Goal: Transaction & Acquisition: Obtain resource

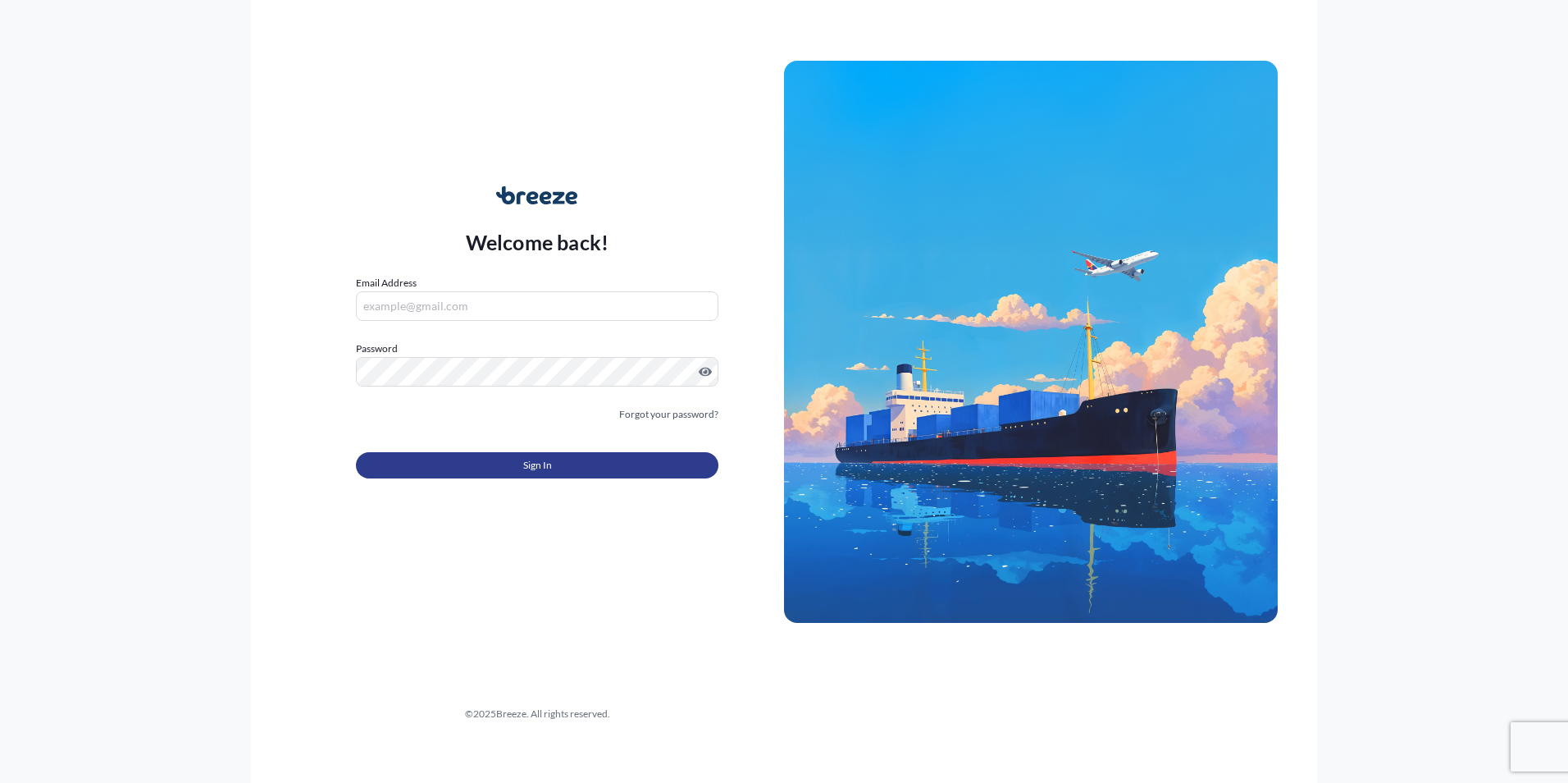
type input "[PERSON_NAME][EMAIL_ADDRESS][DOMAIN_NAME]"
click at [594, 462] on button "Sign In" at bounding box center [537, 465] width 362 height 26
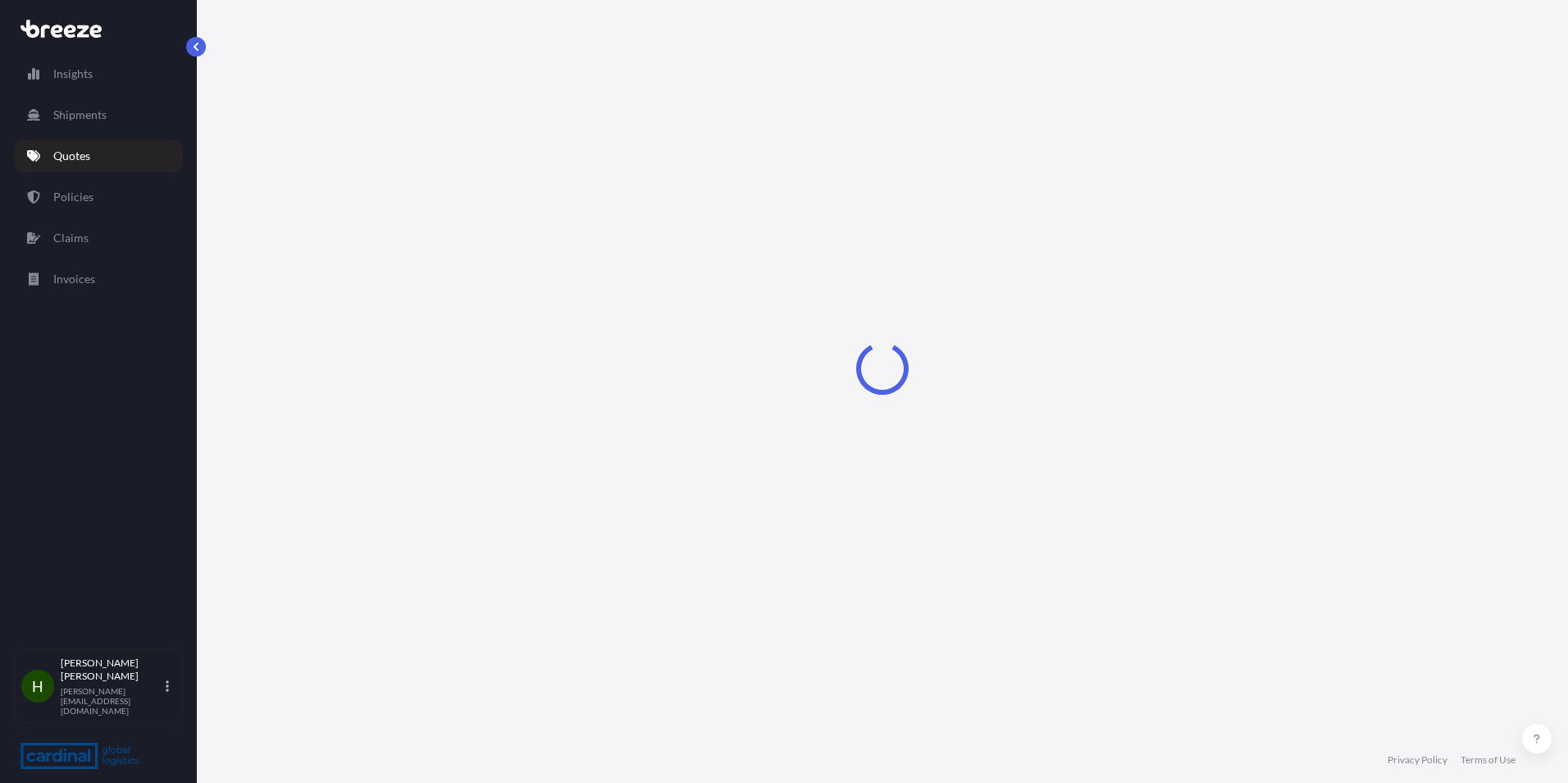
select select "Road"
select select "Sea"
select select "1"
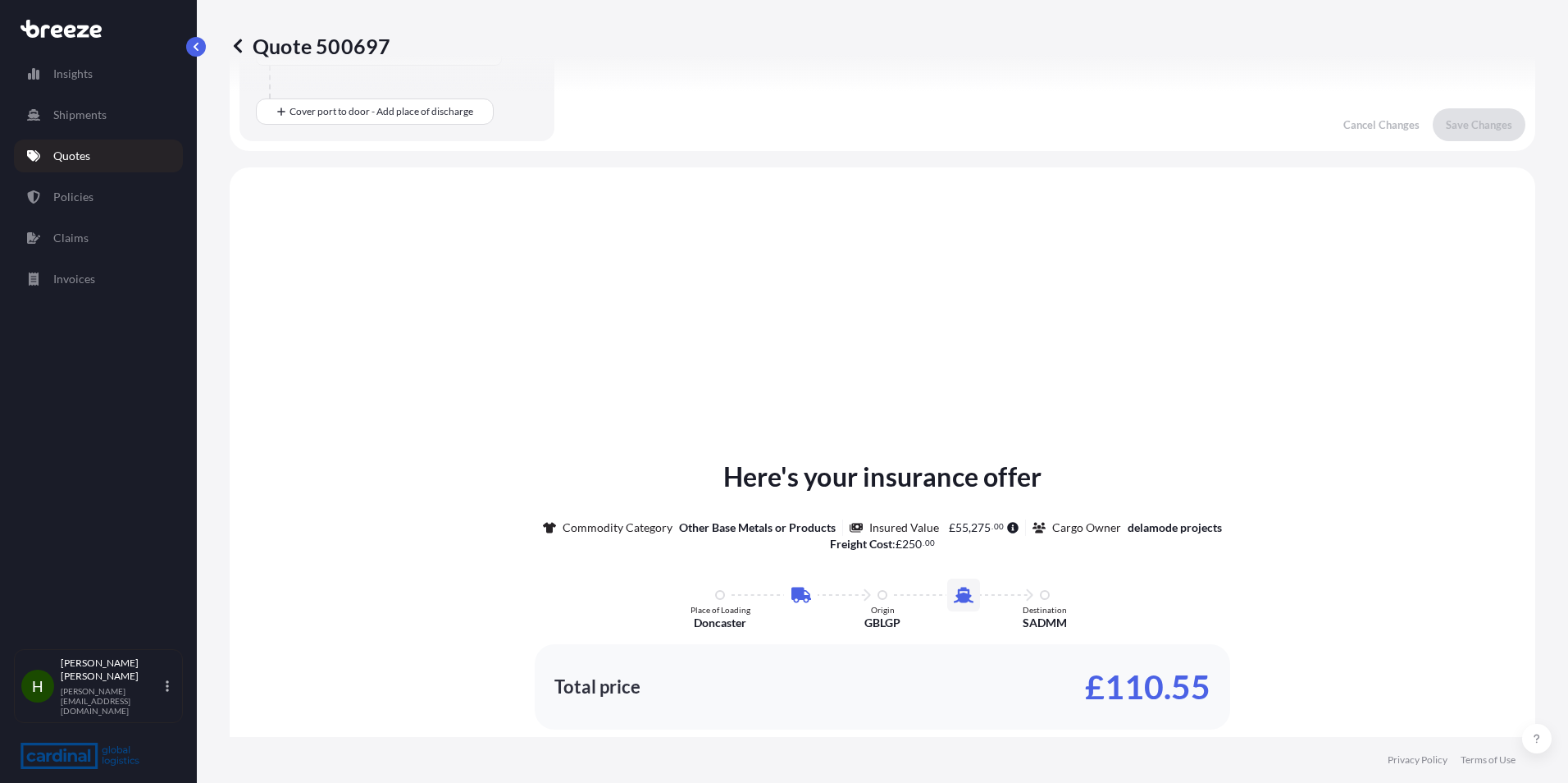
scroll to position [560, 0]
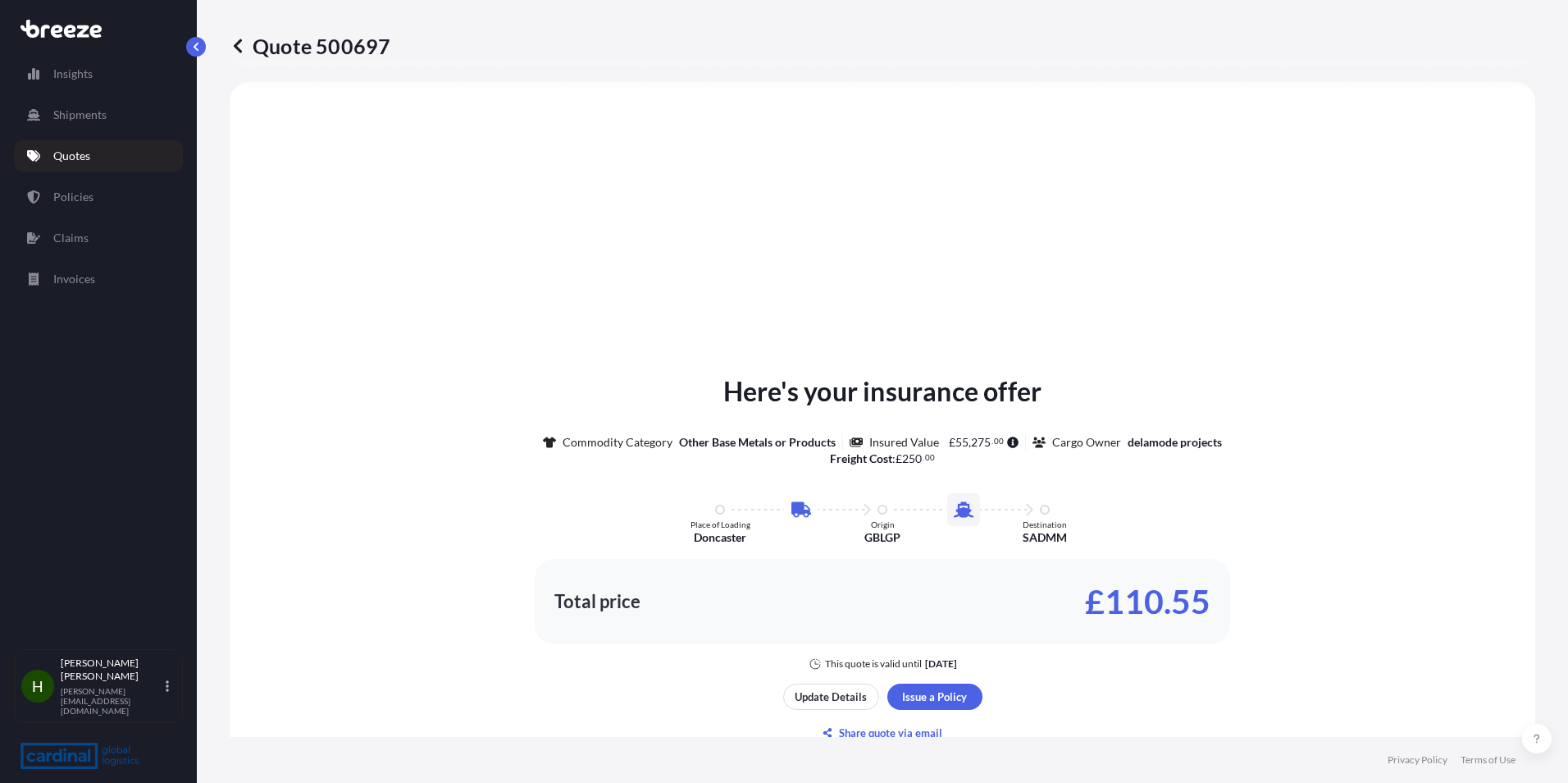
click at [89, 149] on p "Quotes" at bounding box center [71, 155] width 37 height 16
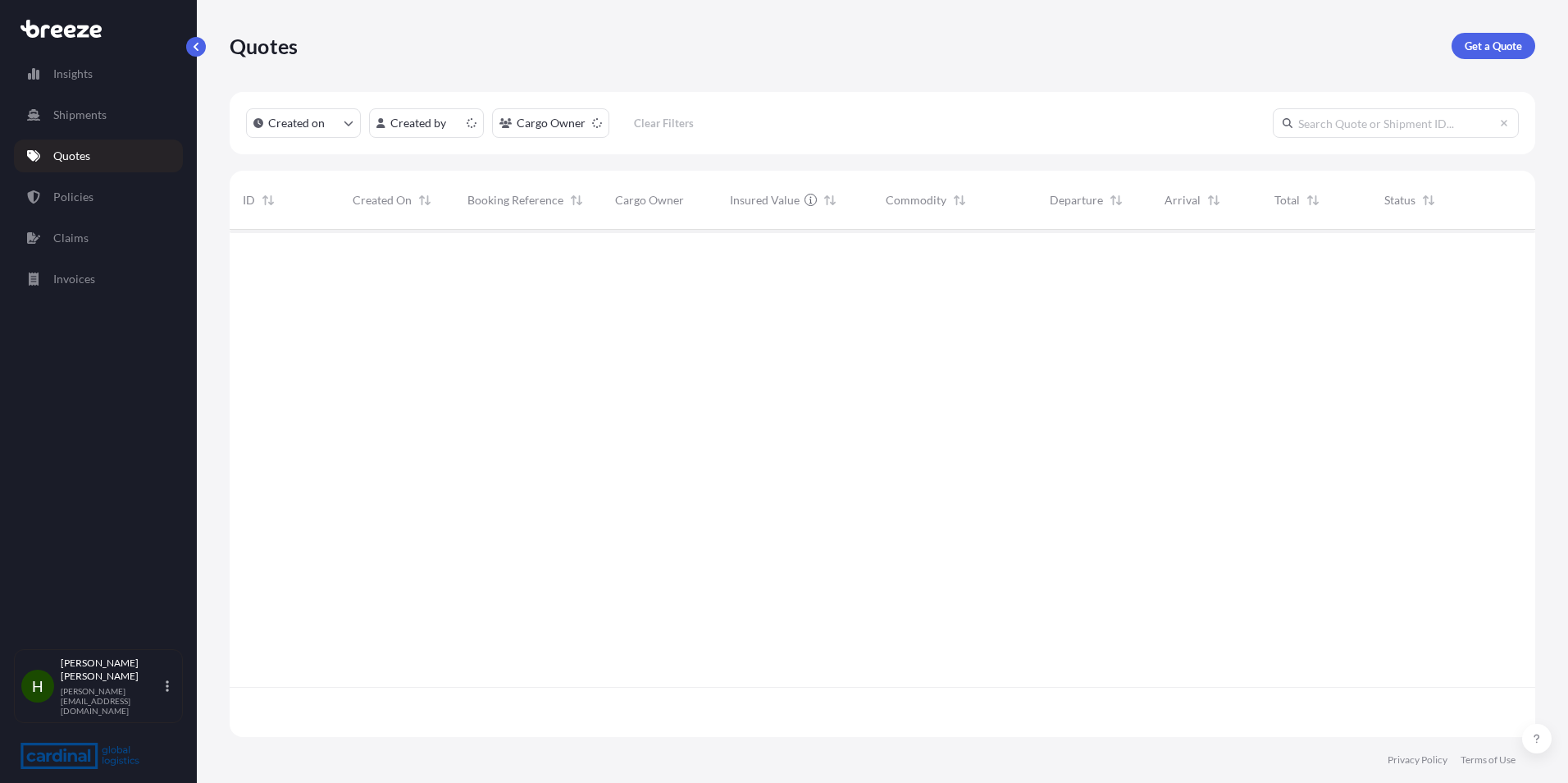
scroll to position [504, 1293]
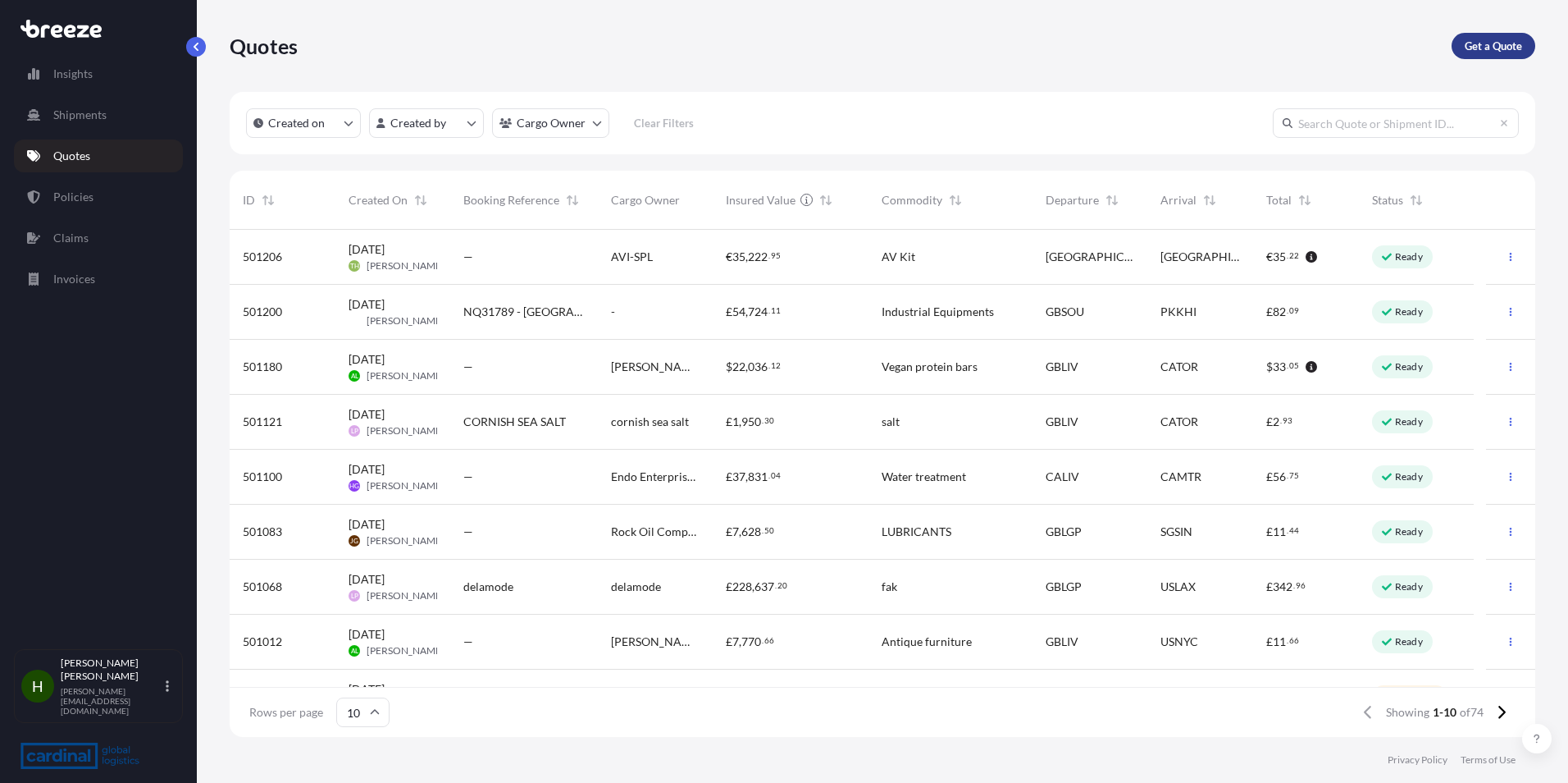
click at [1482, 41] on p "Get a Quote" at bounding box center [1493, 45] width 58 height 16
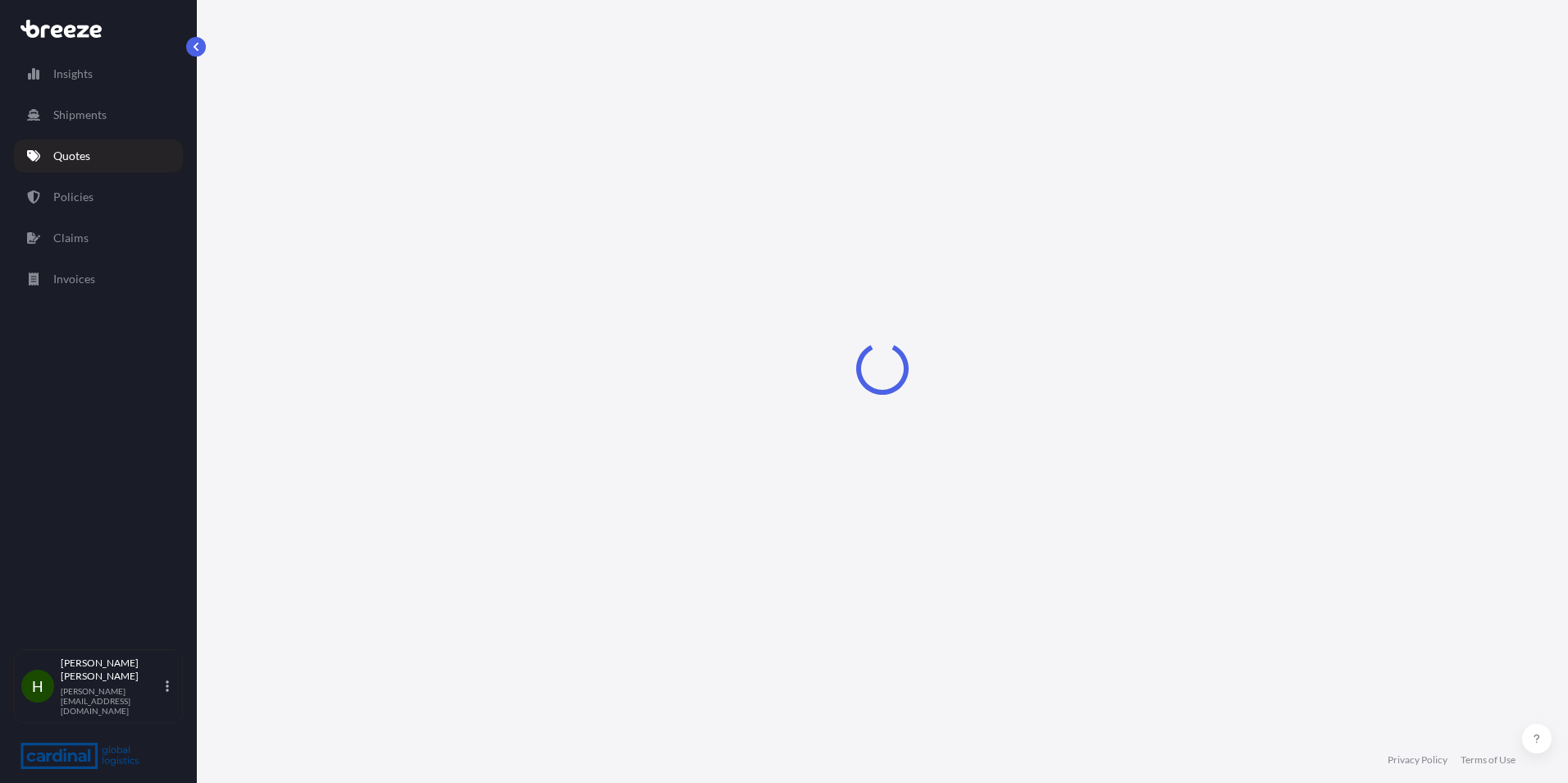
select select "Sea"
select select "1"
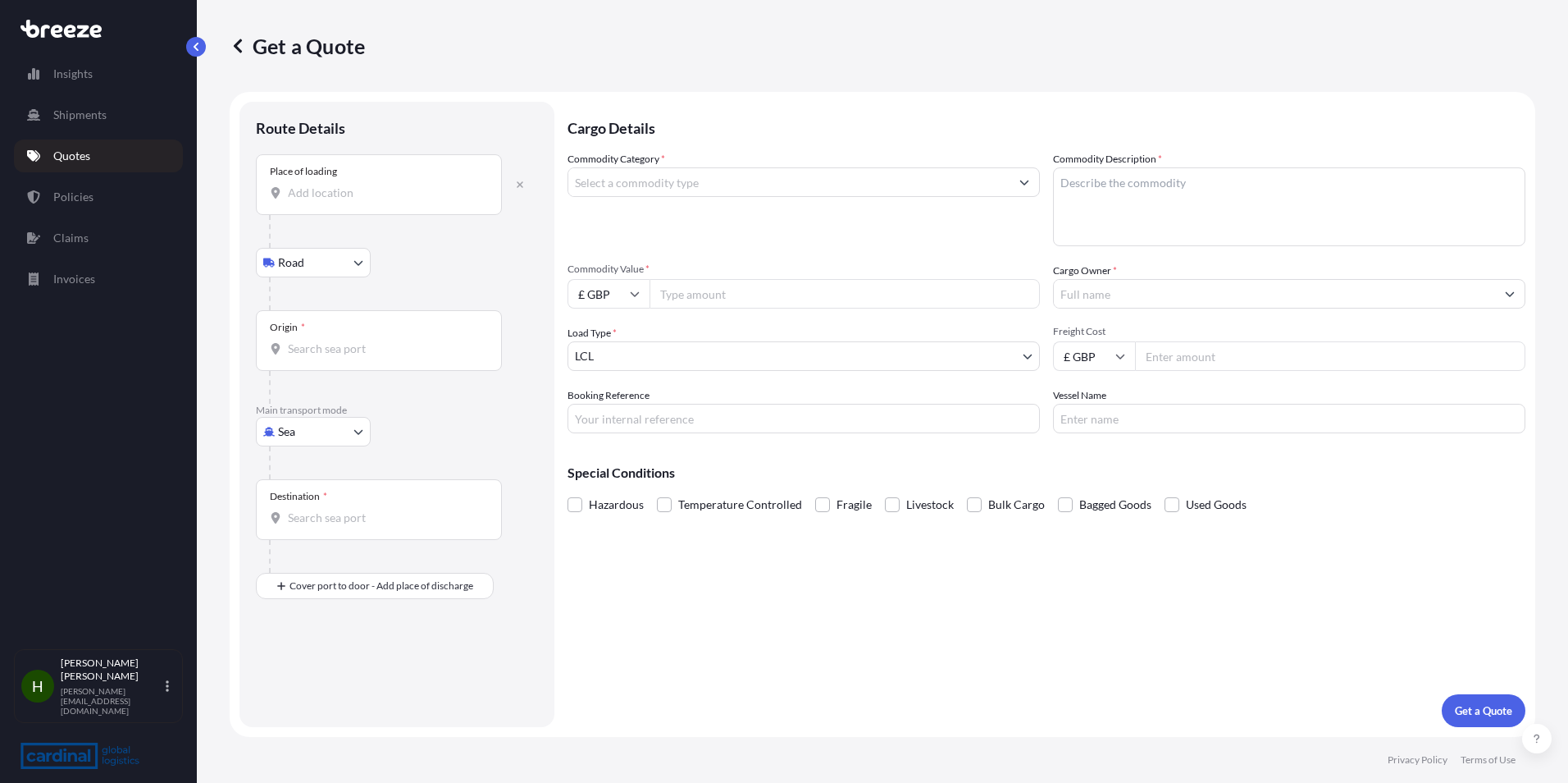
click at [315, 203] on div "Place of loading" at bounding box center [379, 184] width 246 height 60
click at [315, 201] on input "Place of loading" at bounding box center [385, 192] width 194 height 16
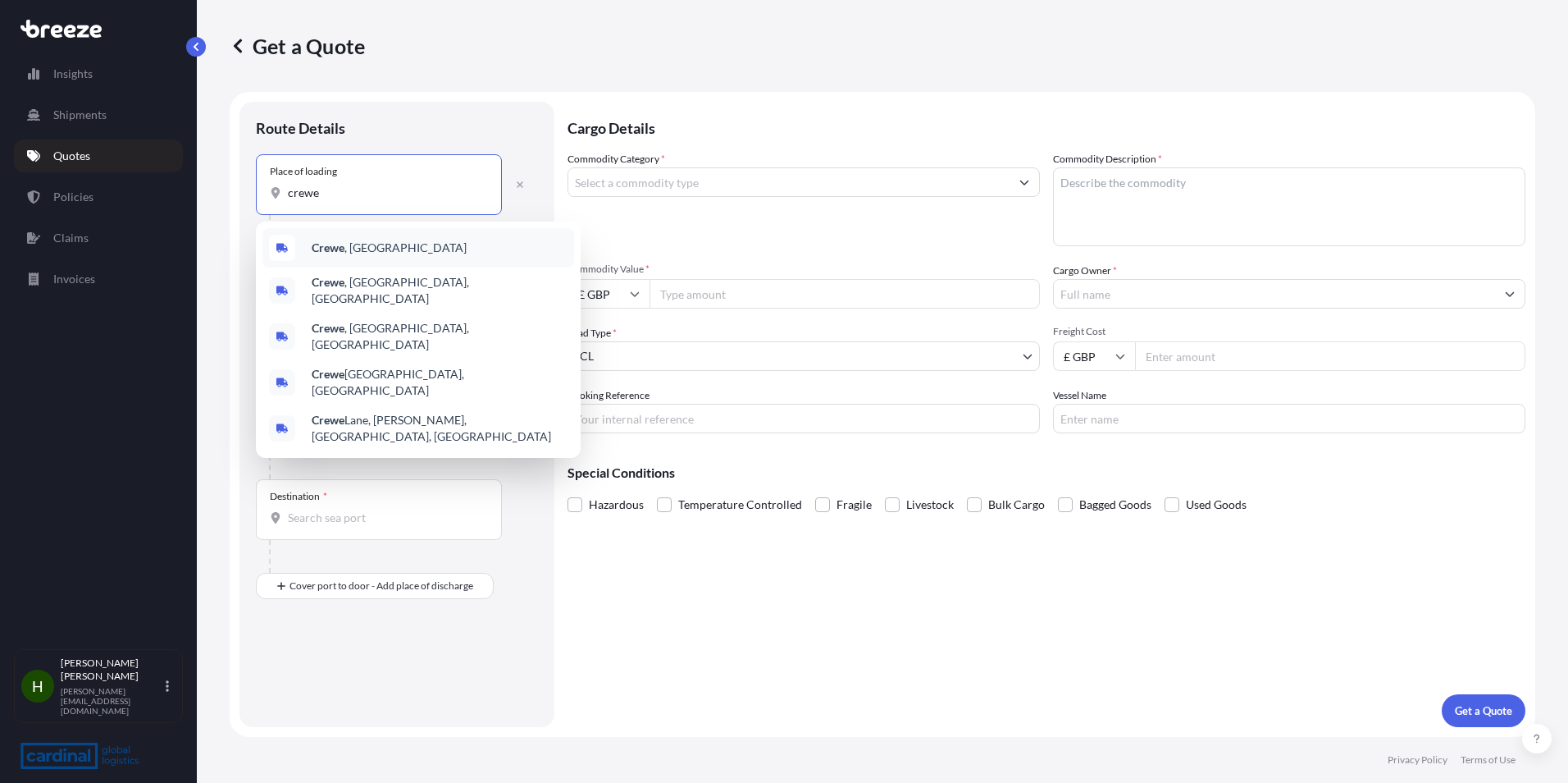
click at [357, 239] on div "Crewe , [GEOGRAPHIC_DATA]" at bounding box center [418, 248] width 312 height 39
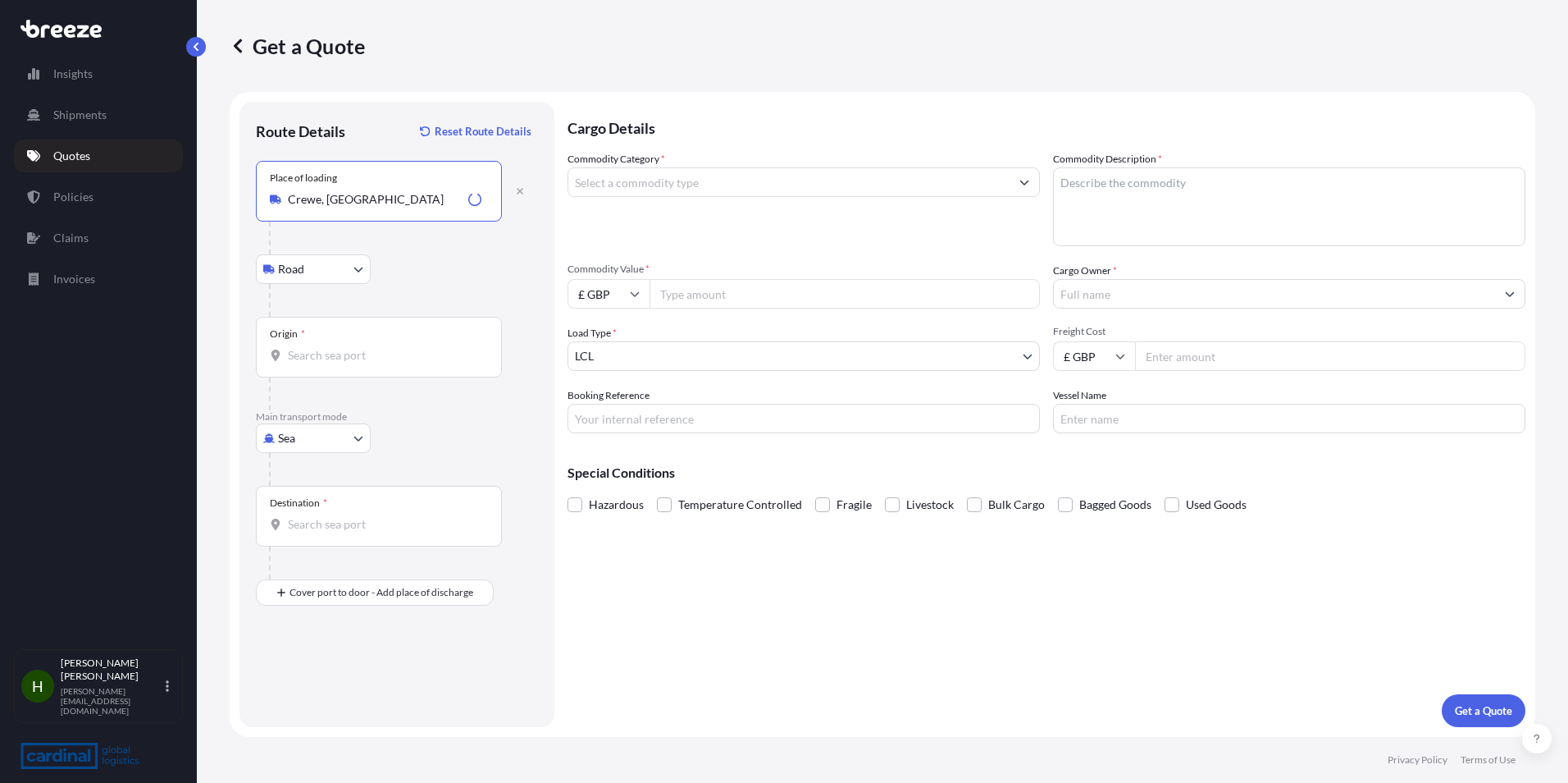
type input "Crewe, [GEOGRAPHIC_DATA]"
click at [369, 338] on div "Origin *" at bounding box center [379, 346] width 246 height 60
click at [369, 347] on input "Origin *" at bounding box center [385, 355] width 194 height 16
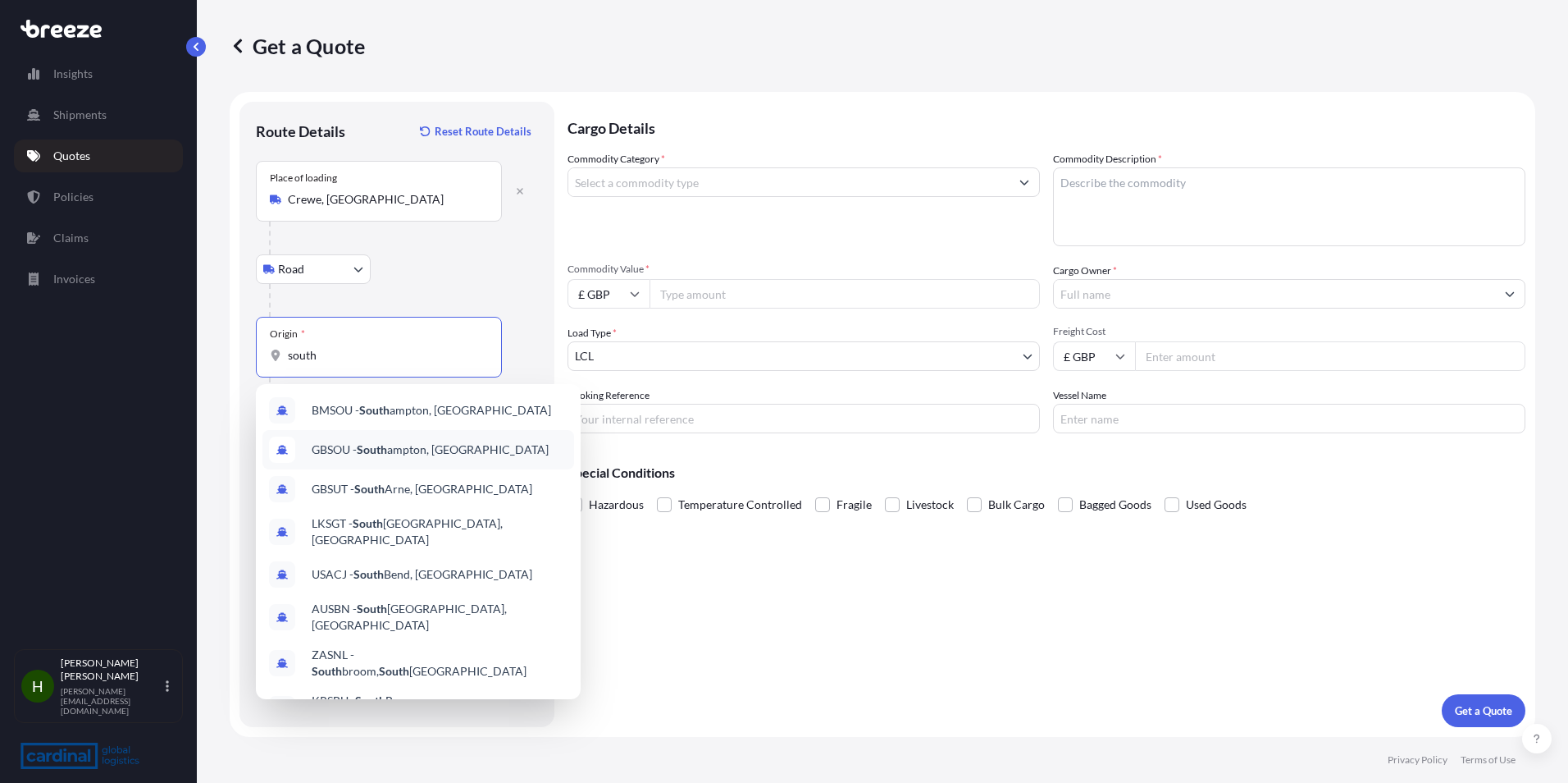
click at [502, 453] on span "GBSOU - [GEOGRAPHIC_DATA], [GEOGRAPHIC_DATA]" at bounding box center [430, 449] width 237 height 16
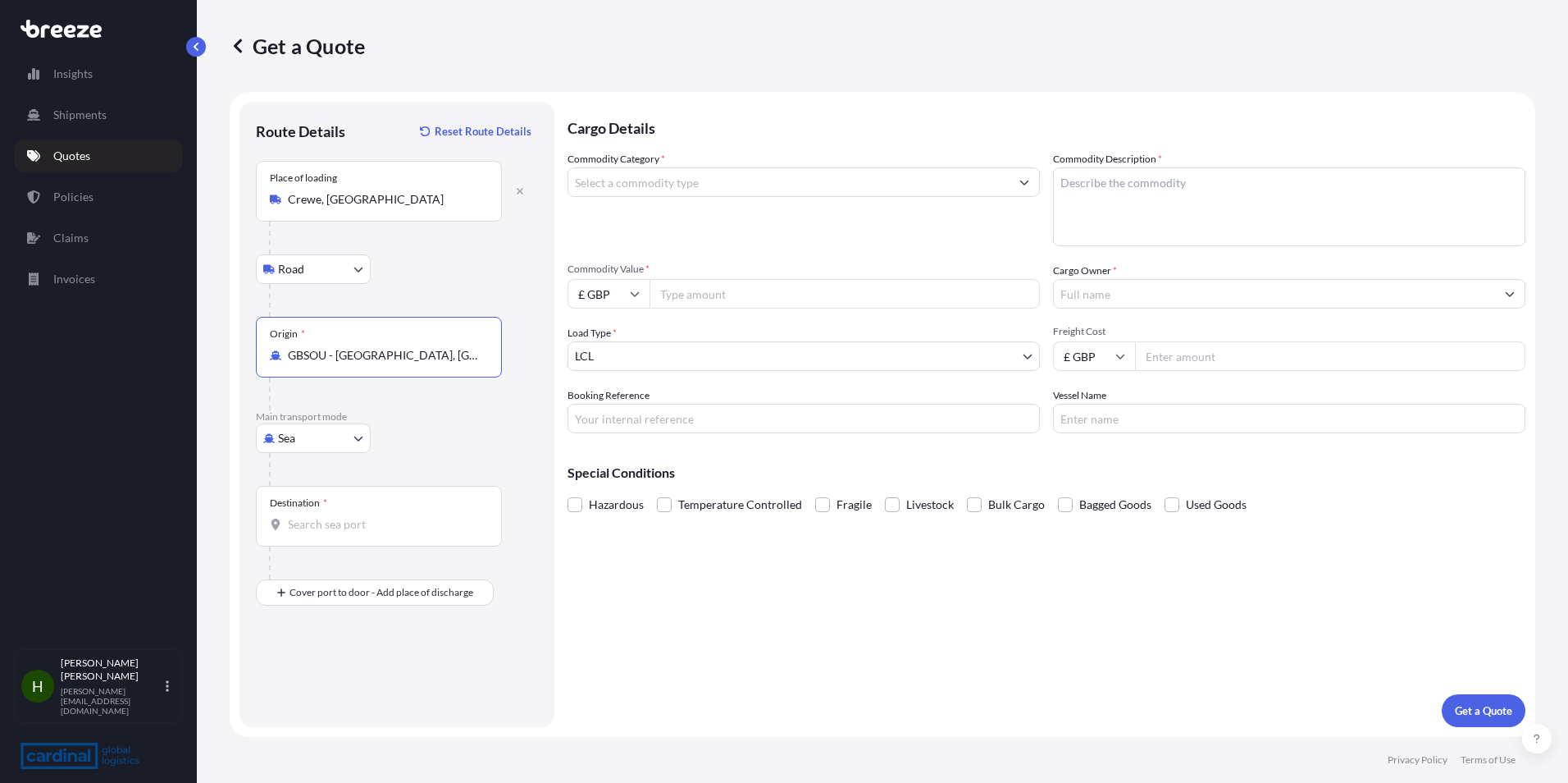
type input "GBSOU - [GEOGRAPHIC_DATA], [GEOGRAPHIC_DATA]"
click at [404, 531] on input "Destination *" at bounding box center [385, 524] width 194 height 16
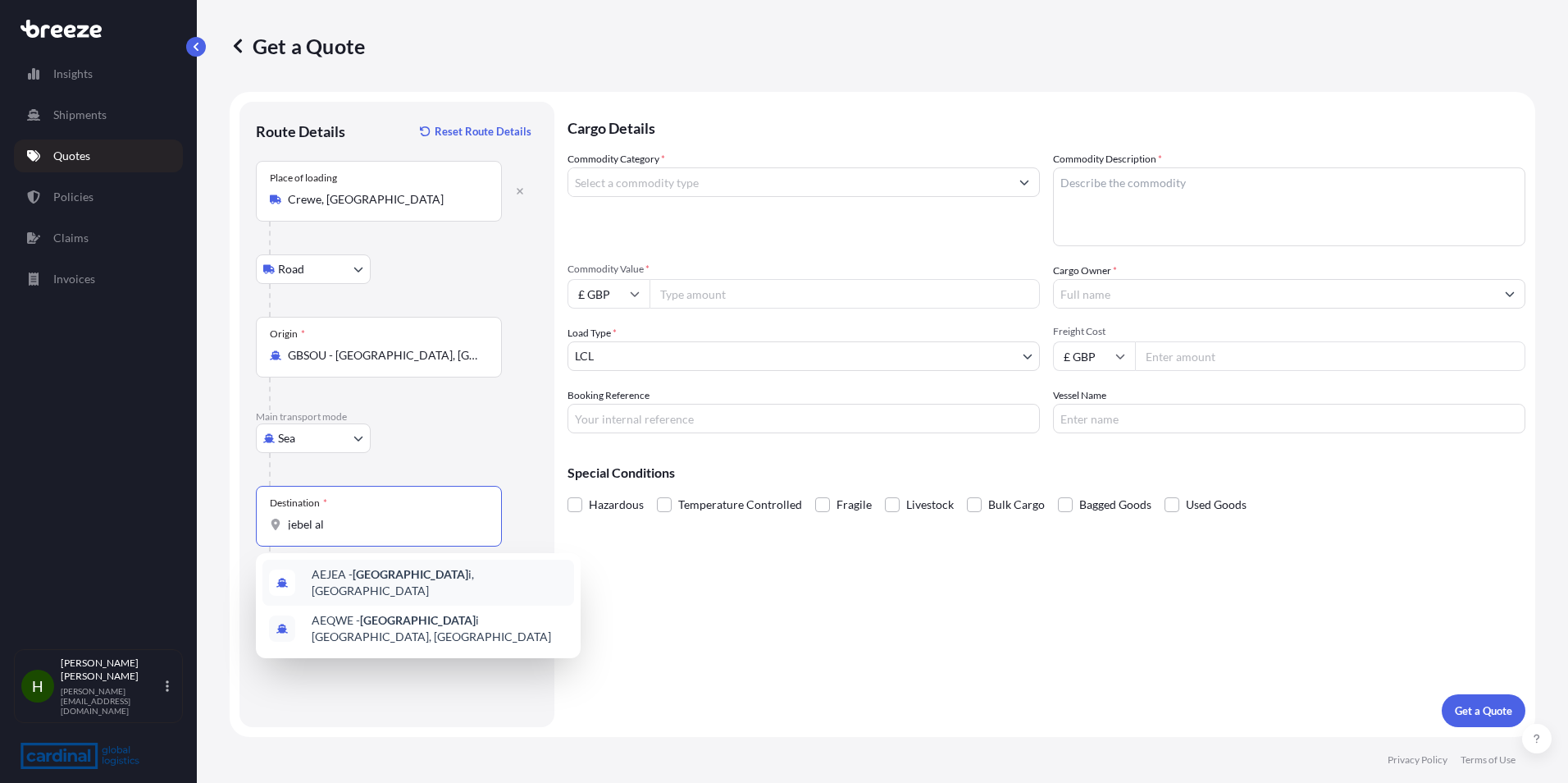
click at [438, 570] on div "AEJEA - [GEOGRAPHIC_DATA], [GEOGRAPHIC_DATA]" at bounding box center [418, 583] width 312 height 46
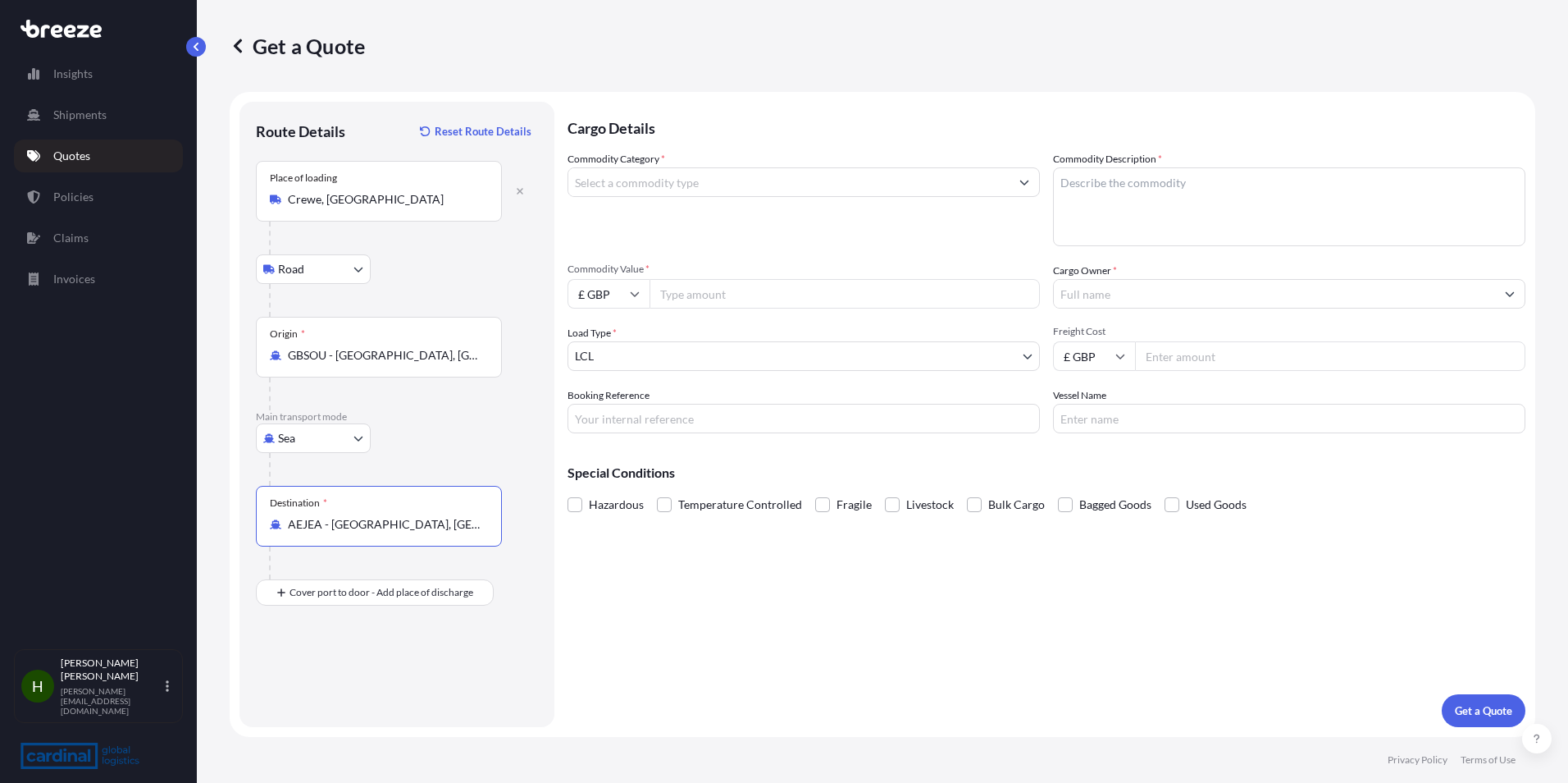
type input "AEJEA - [GEOGRAPHIC_DATA], [GEOGRAPHIC_DATA]"
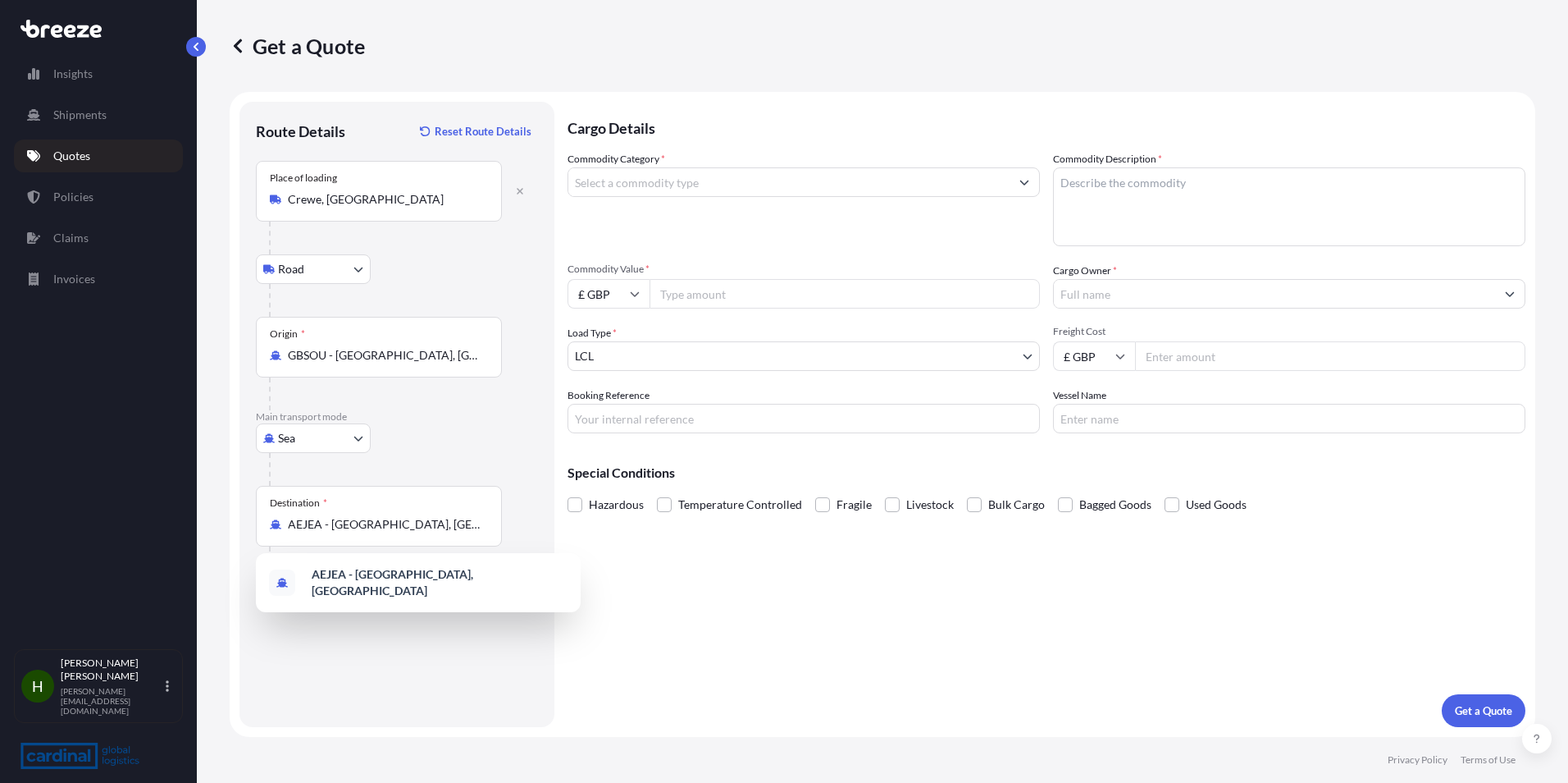
click at [326, 751] on footer "Privacy Policy Terms of Use" at bounding box center [882, 759] width 1371 height 46
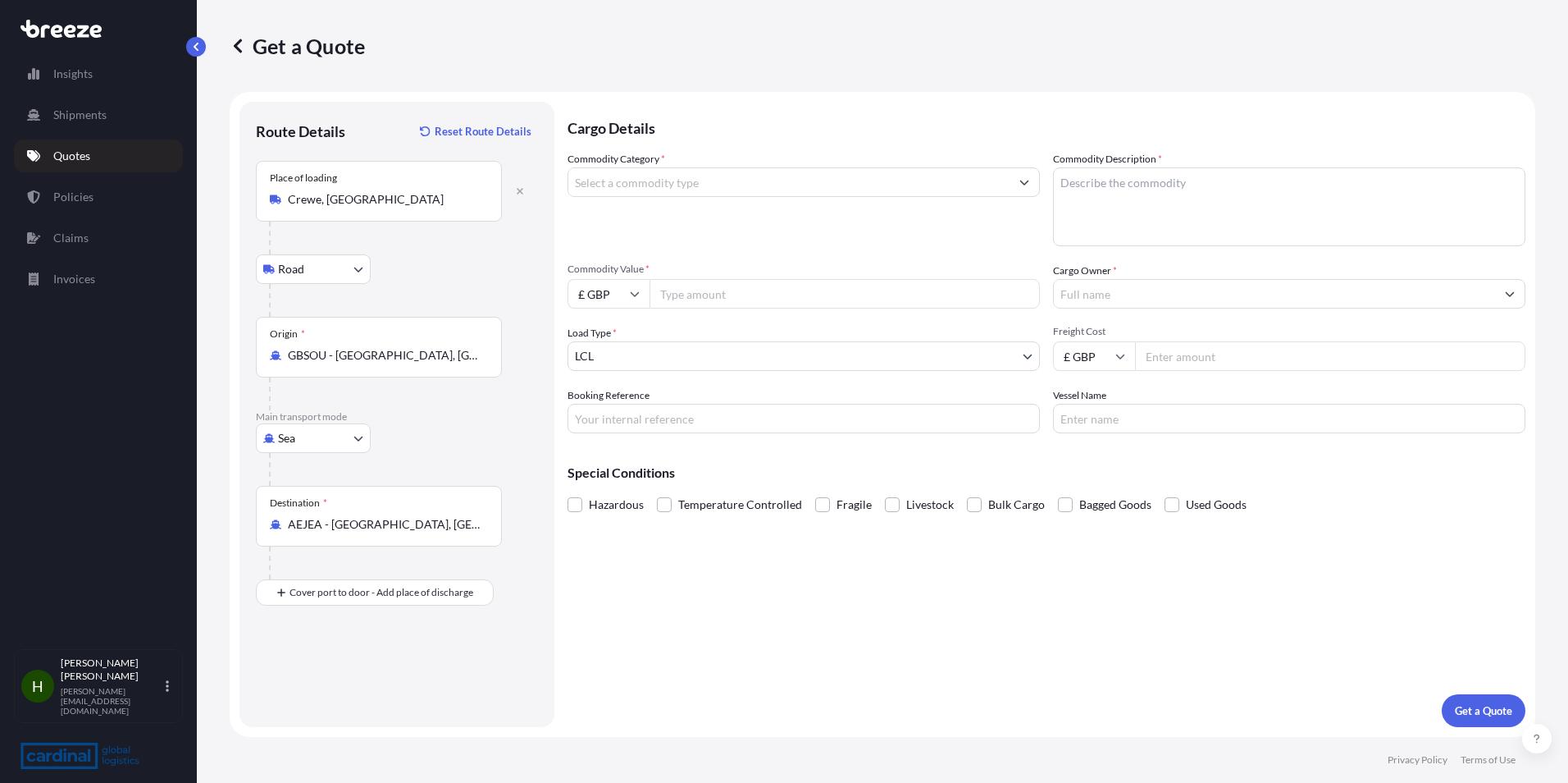
click at [592, 189] on input "Commodity Category *" at bounding box center [789, 182] width 441 height 30
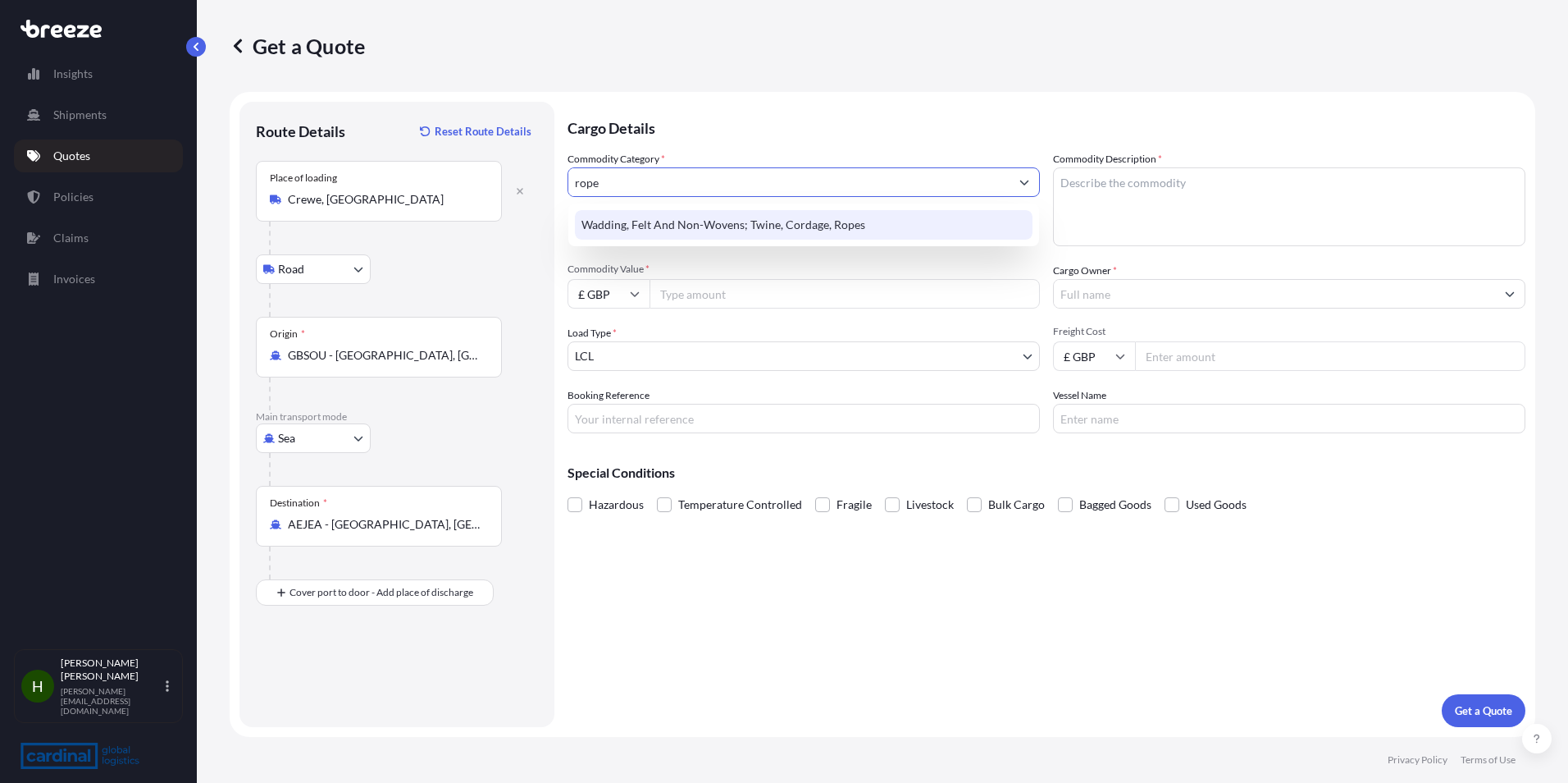
click at [801, 228] on div "Wadding, Felt And Non-Wovens; Twine, Cordage, Ropes" at bounding box center [803, 224] width 458 height 30
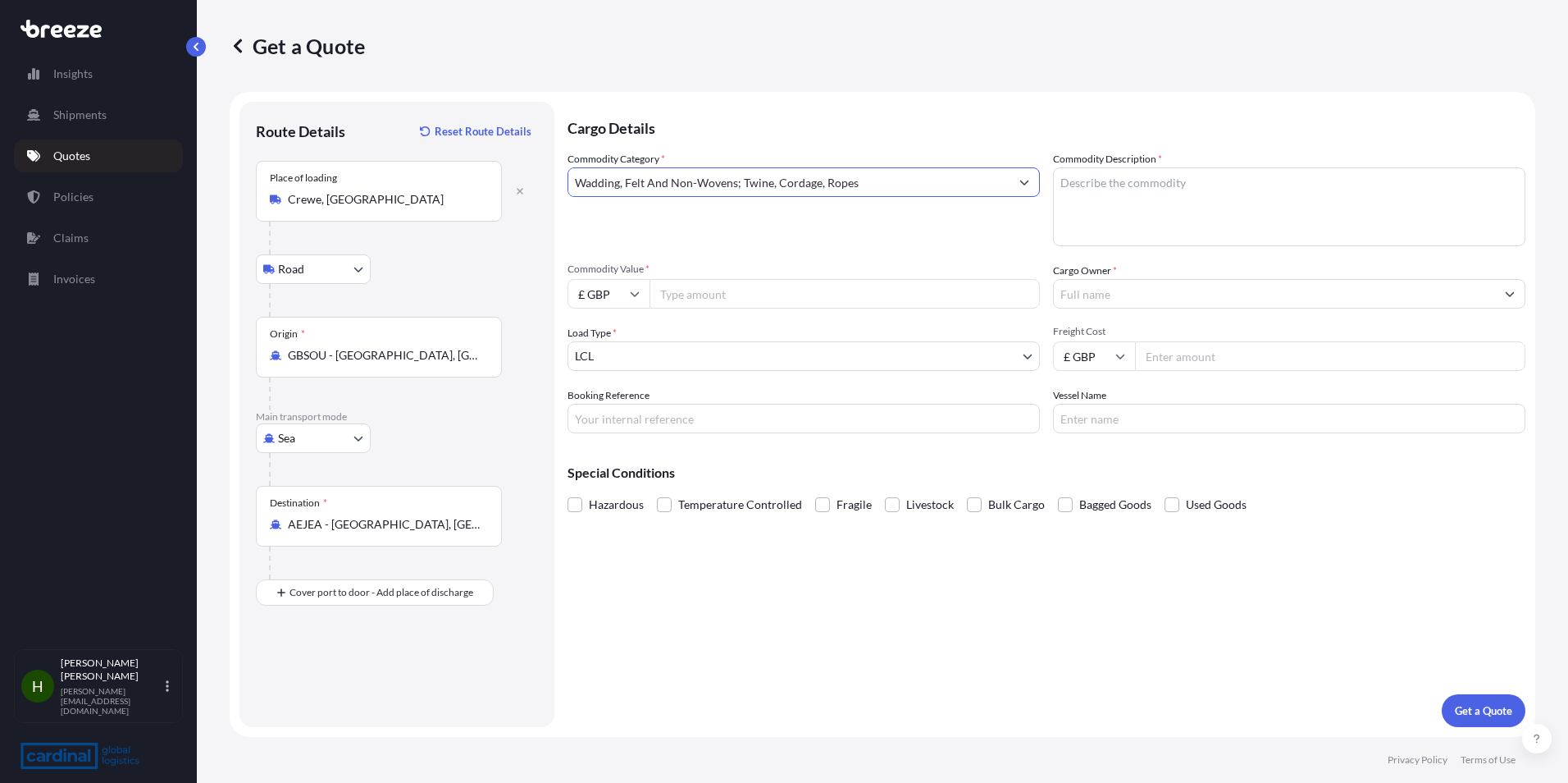
type input "Wadding, Felt And Non-Wovens; Twine, Cordage, Ropes"
click at [733, 286] on input "Commodity Value *" at bounding box center [845, 293] width 391 height 30
click at [693, 293] on input "Commodity Value *" at bounding box center [845, 293] width 391 height 30
type input "2000"
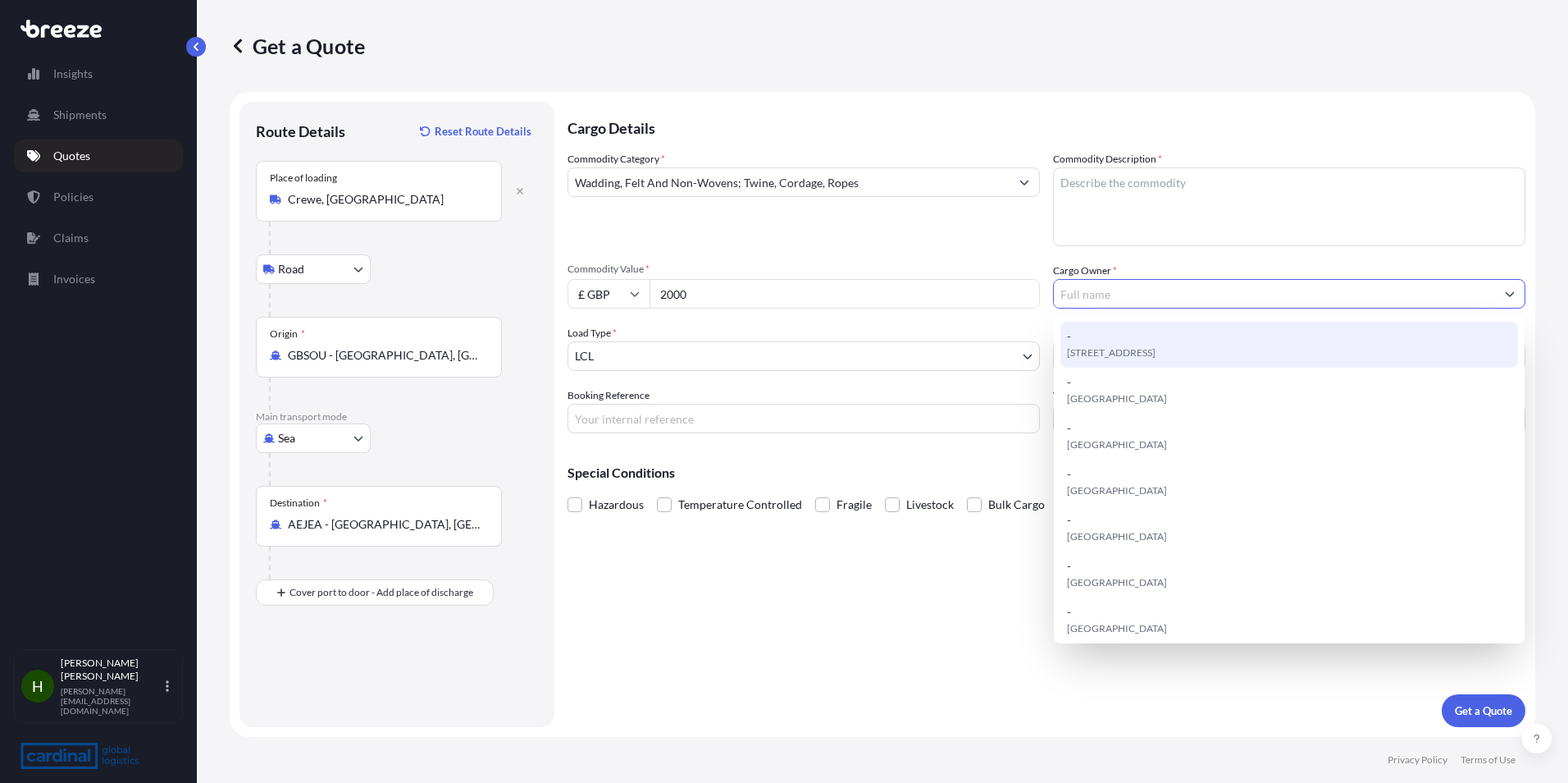
click at [1155, 302] on input "Cargo Owner *" at bounding box center [1274, 293] width 441 height 30
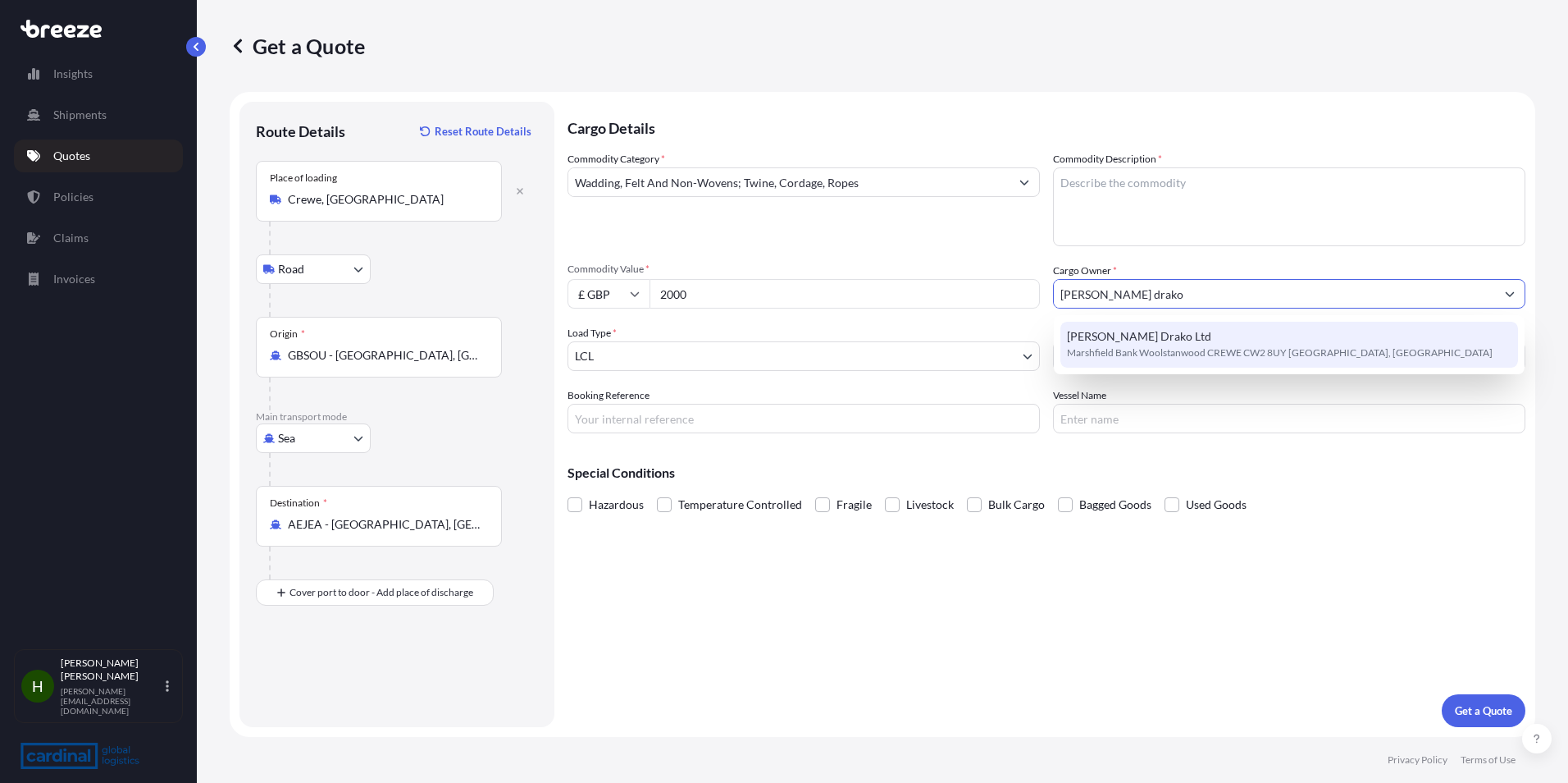
click at [1161, 335] on div "[PERSON_NAME] Drako Ltd Marshfield Bank Woolstanwood CREWE CW2 8UY [GEOGRAPHIC_…" at bounding box center [1289, 345] width 458 height 46
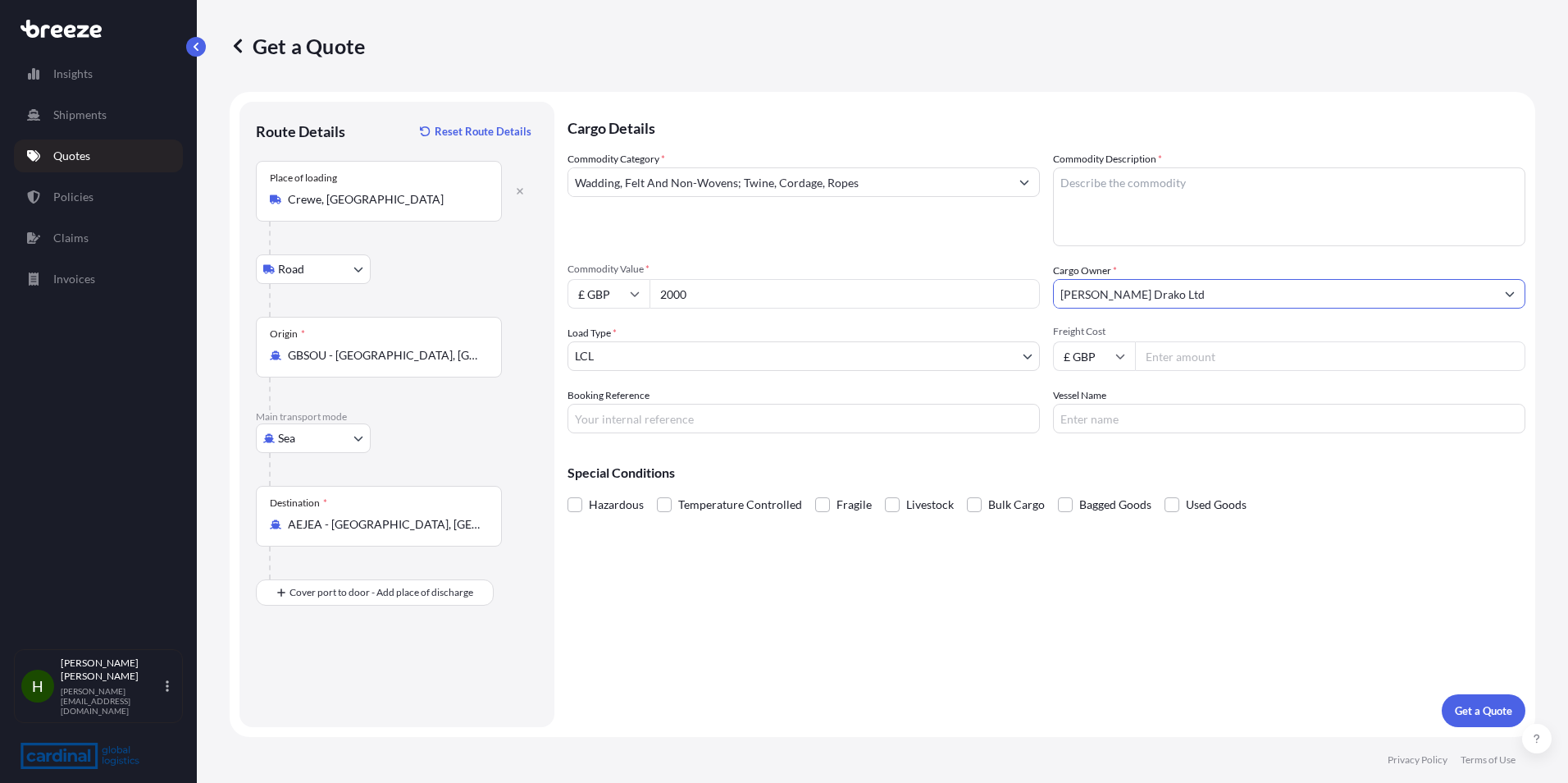
type input "[PERSON_NAME] Drako Ltd"
click at [1207, 358] on input "Freight Cost" at bounding box center [1330, 356] width 391 height 30
type input "100"
click at [1121, 200] on textarea "Commodity Description *" at bounding box center [1289, 206] width 472 height 79
type textarea "rope ruses and tapered ends"
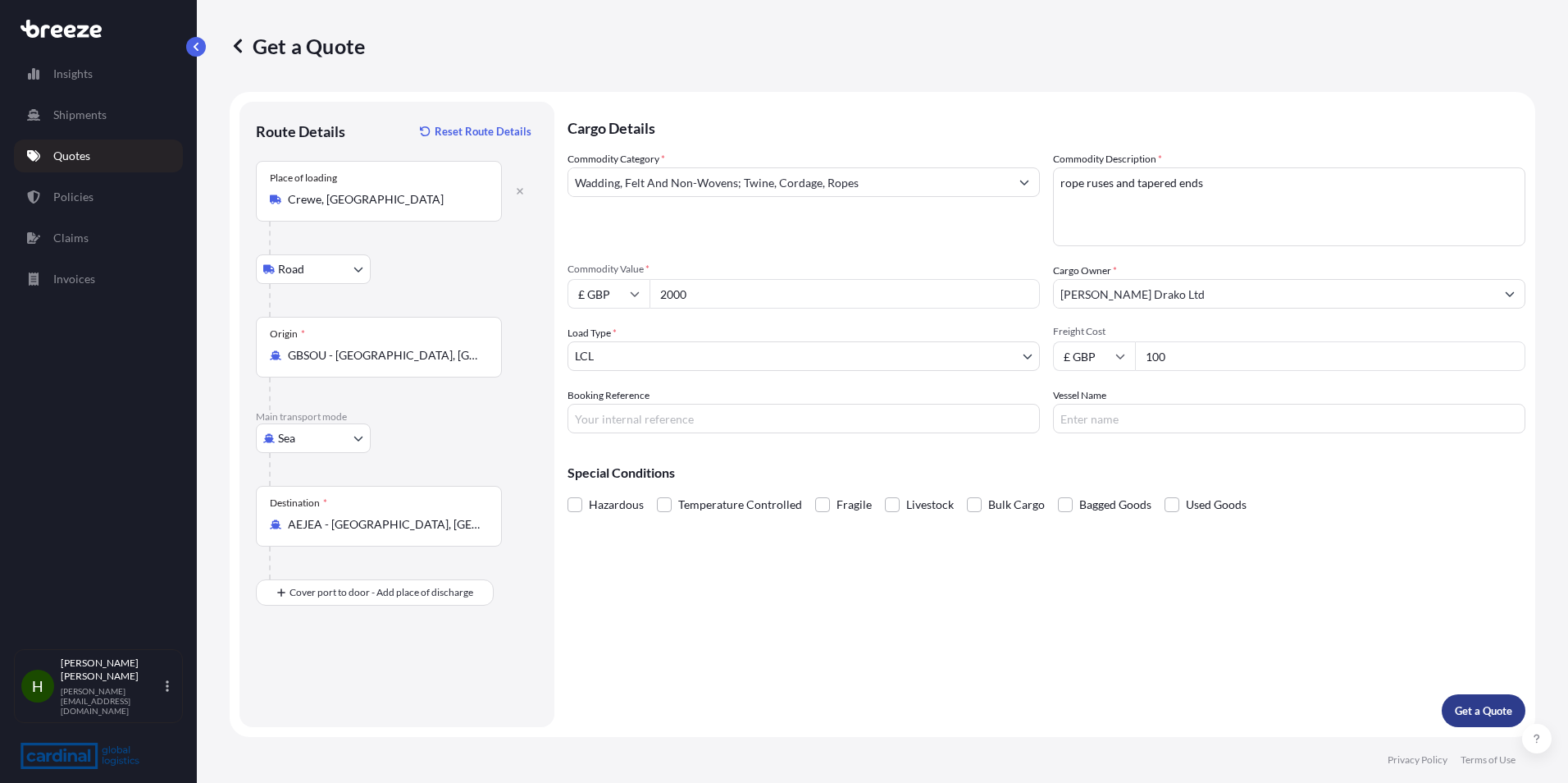
click at [1483, 709] on p "Get a Quote" at bounding box center [1484, 710] width 58 height 16
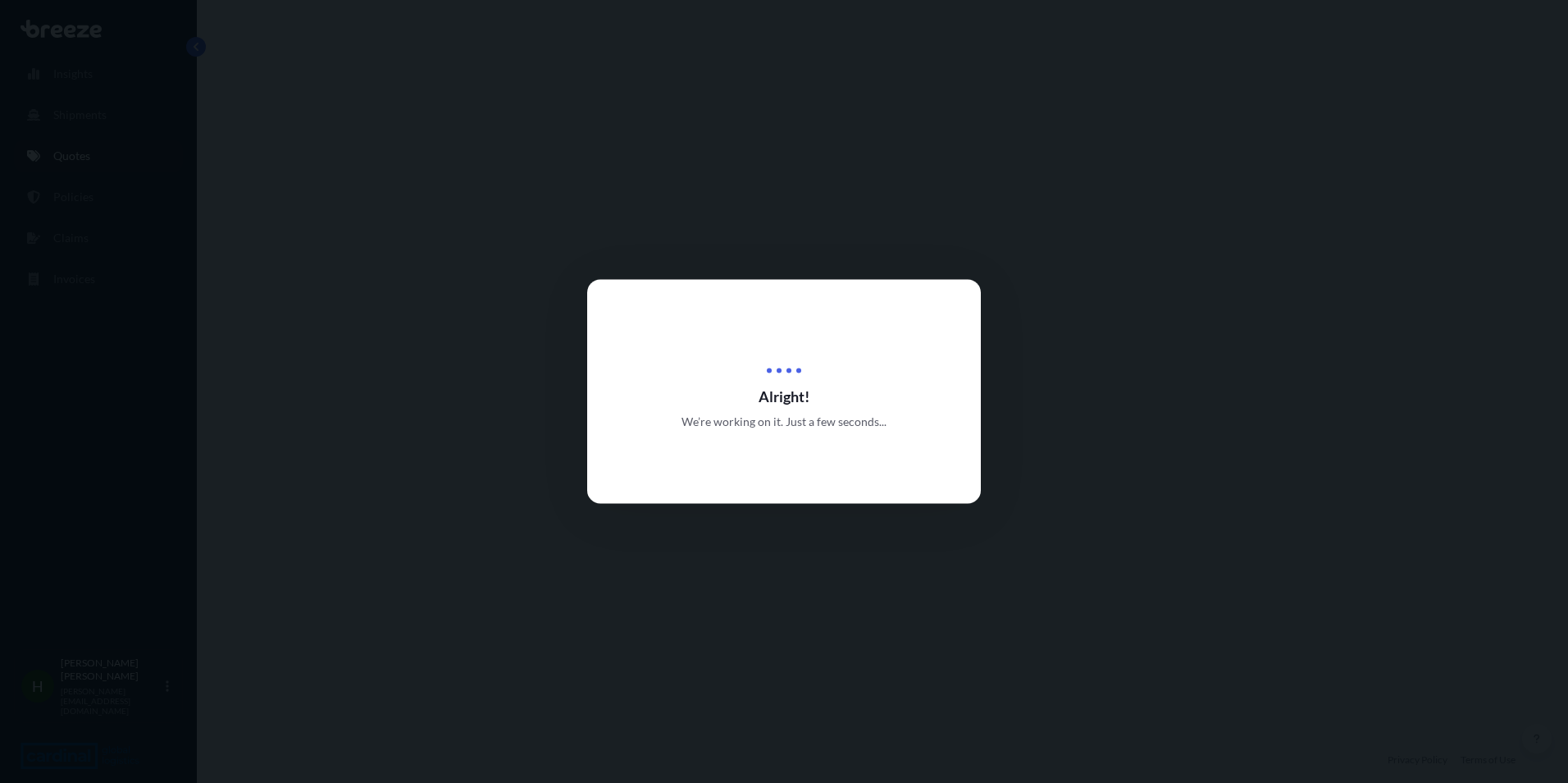
select select "Road"
select select "Sea"
select select "1"
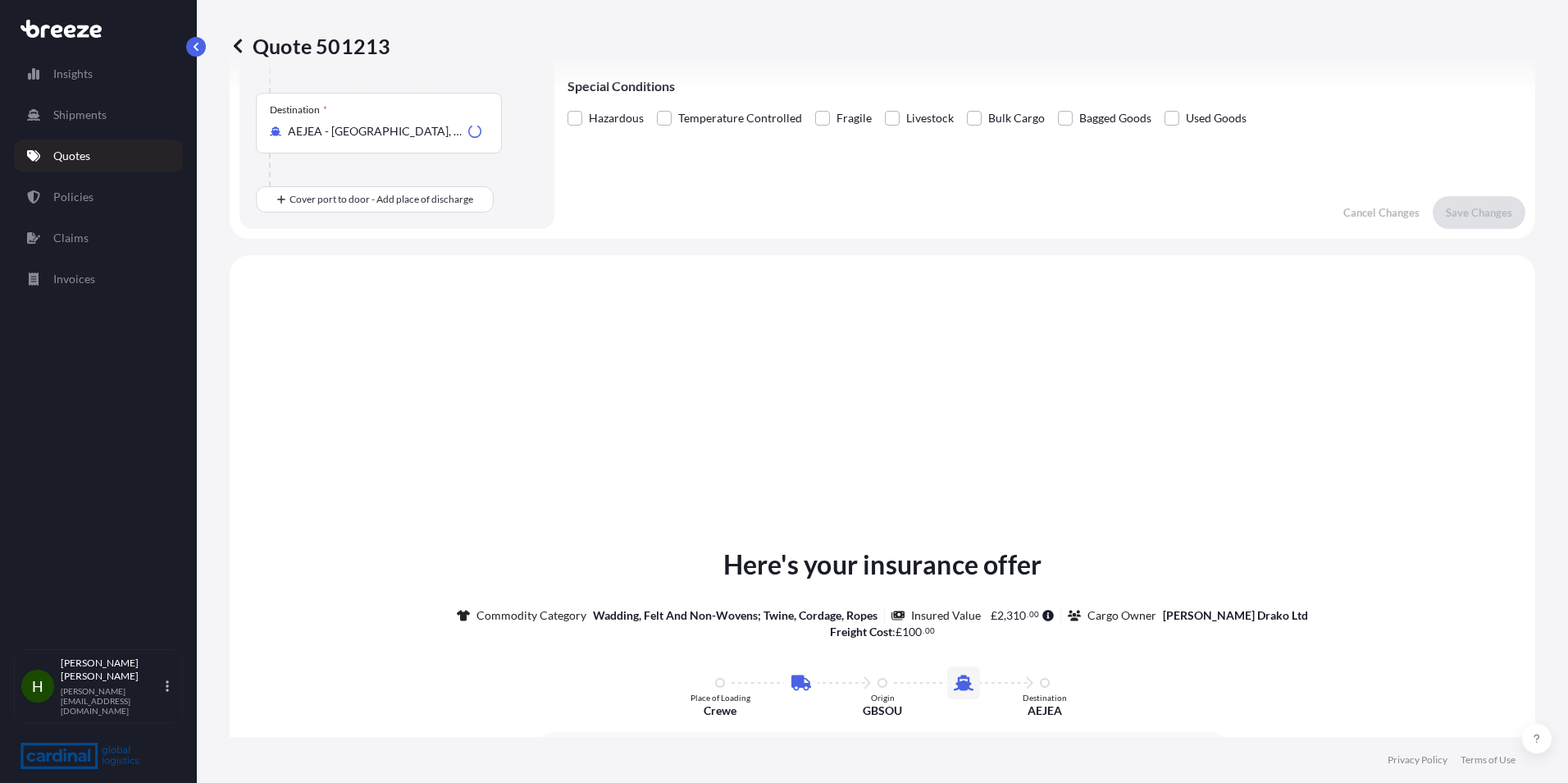
scroll to position [560, 0]
